Goal: Navigation & Orientation: Go to known website

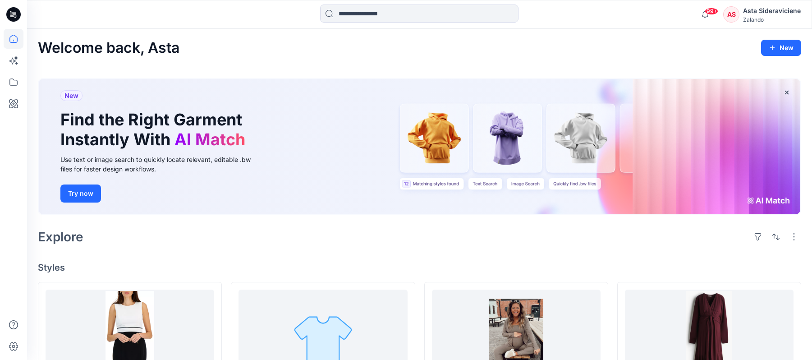
scroll to position [240, 0]
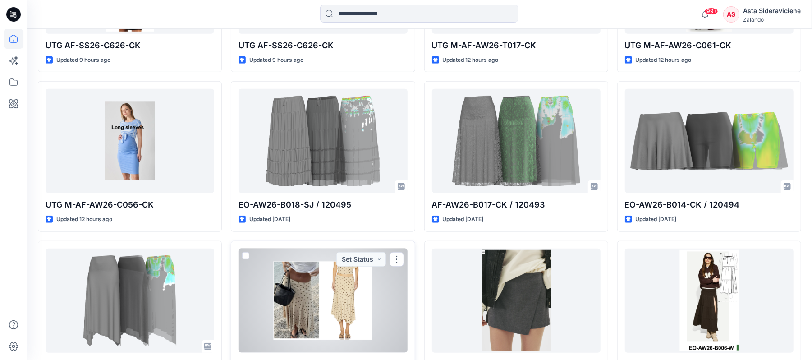
scroll to position [361, 0]
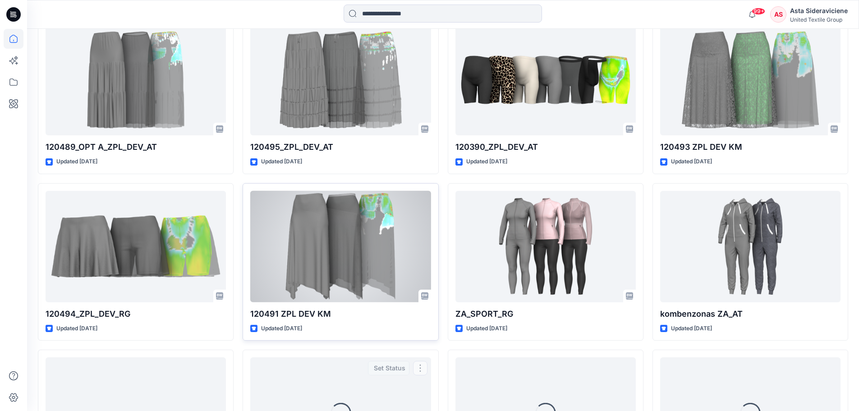
scroll to position [406, 0]
